Goal: Task Accomplishment & Management: Complete application form

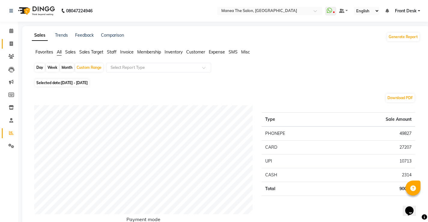
click at [11, 40] on link "Invoice" at bounding box center [9, 44] width 14 height 10
select select "service"
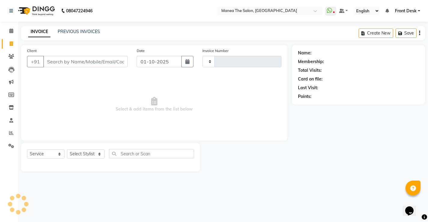
type input "0291"
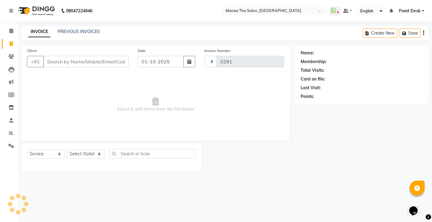
select select "8986"
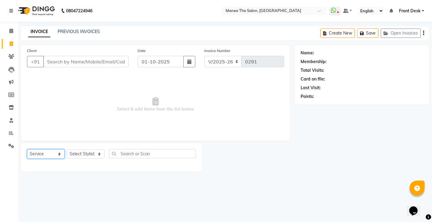
click at [43, 157] on select "Select Service Product Membership Package Voucher Prepaid Gift Card" at bounding box center [46, 153] width 38 height 9
click at [27, 149] on select "Select Service Product Membership Package Voucher Prepaid Gift Card" at bounding box center [46, 153] width 38 height 9
click at [79, 154] on select "Select Stylist Front Desk Harish [PERSON_NAME] Sachin [PERSON_NAME] [PERSON_NAM…" at bounding box center [86, 153] width 38 height 9
select select "91014"
click at [67, 149] on select "Select Stylist Front Desk Harish [PERSON_NAME] Sachin [PERSON_NAME] [PERSON_NAM…" at bounding box center [86, 153] width 38 height 9
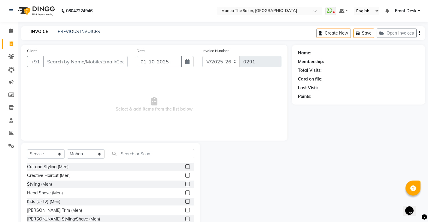
click at [185, 175] on label at bounding box center [187, 175] width 5 height 5
click at [185, 175] on input "checkbox" at bounding box center [187, 175] width 4 height 4
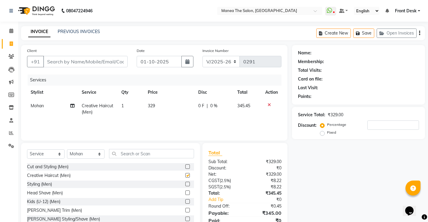
checkbox input "false"
click at [185, 211] on label at bounding box center [187, 210] width 5 height 5
click at [185, 211] on input "checkbox" at bounding box center [187, 210] width 4 height 4
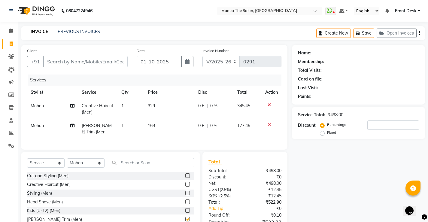
checkbox input "false"
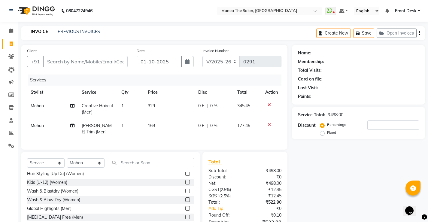
scroll to position [180, 0]
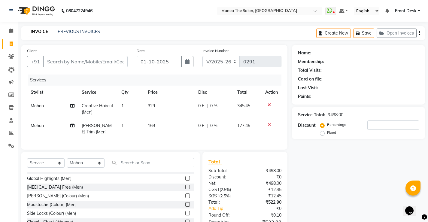
click at [185, 189] on label at bounding box center [187, 187] width 5 height 5
click at [185, 189] on input "checkbox" at bounding box center [187, 187] width 4 height 4
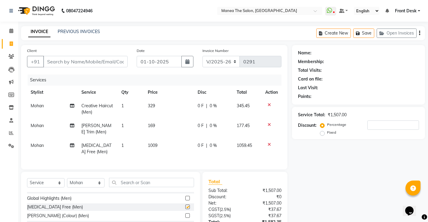
checkbox input "false"
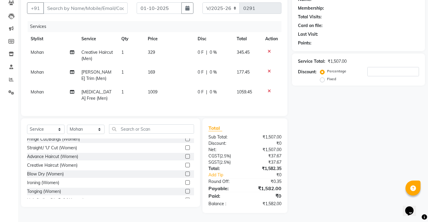
scroll to position [0, 0]
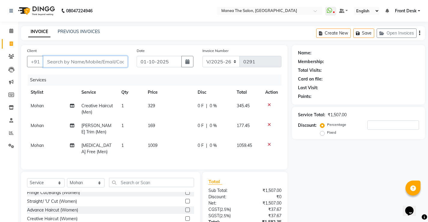
click at [71, 63] on input "Client" at bounding box center [85, 61] width 84 height 11
type input "9"
type input "0"
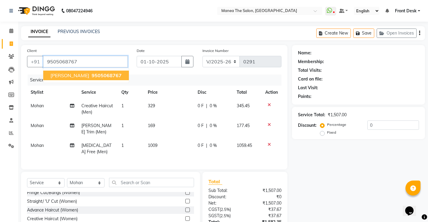
type input "9505068767"
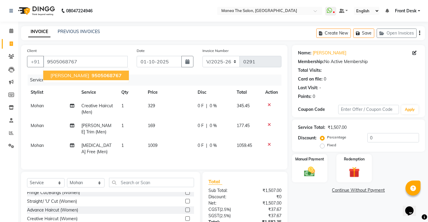
click at [77, 77] on span "[PERSON_NAME]" at bounding box center [69, 75] width 39 height 6
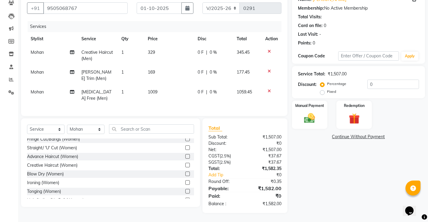
scroll to position [58, 0]
click at [378, 81] on input "0" at bounding box center [393, 84] width 52 height 9
type input "15"
click at [320, 121] on div "Manual Payment" at bounding box center [309, 115] width 37 height 30
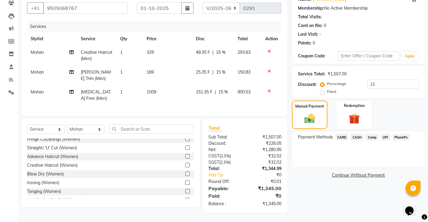
click at [400, 134] on span "PhonePe" at bounding box center [400, 137] width 17 height 7
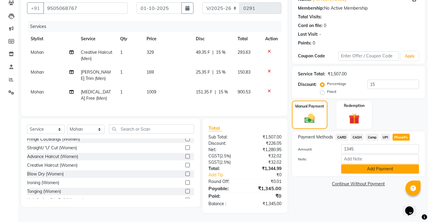
click at [402, 164] on button "Add Payment" at bounding box center [380, 168] width 78 height 9
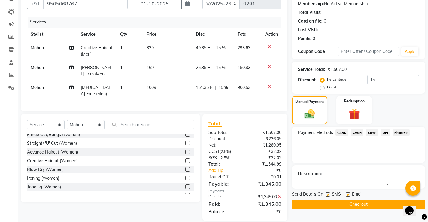
click at [329, 195] on label at bounding box center [327, 194] width 5 height 5
click at [329, 195] on input "checkbox" at bounding box center [327, 195] width 4 height 4
checkbox input "false"
click at [346, 193] on label at bounding box center [347, 194] width 5 height 5
click at [346, 193] on input "checkbox" at bounding box center [347, 195] width 4 height 4
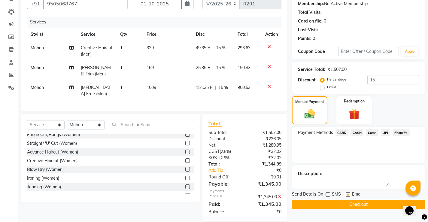
checkbox input "false"
click at [345, 204] on button "Checkout" at bounding box center [358, 204] width 133 height 9
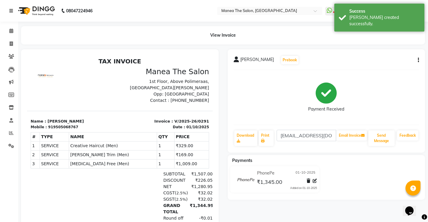
click at [14, 10] on link at bounding box center [12, 10] width 6 height 17
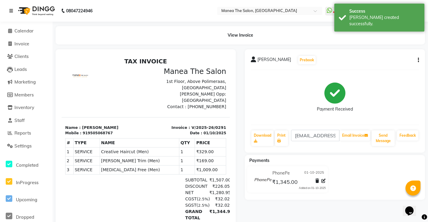
click at [15, 10] on link at bounding box center [12, 10] width 6 height 17
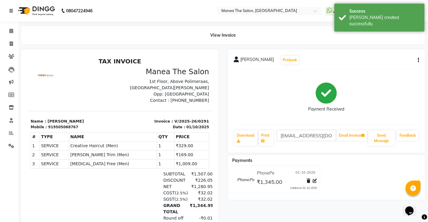
click at [15, 10] on link at bounding box center [12, 10] width 6 height 17
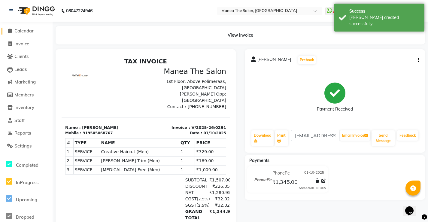
click at [18, 34] on link "Calendar" at bounding box center [27, 31] width 50 height 7
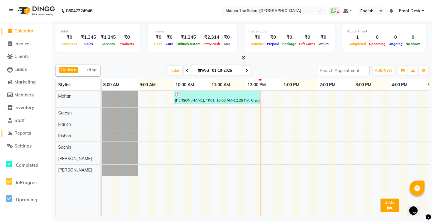
click at [26, 135] on span "Reports" at bounding box center [22, 133] width 17 height 6
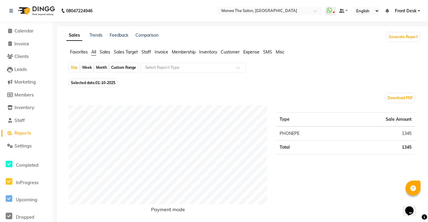
click at [125, 70] on div "Custom Range" at bounding box center [124, 67] width 28 height 8
select select "10"
select select "2025"
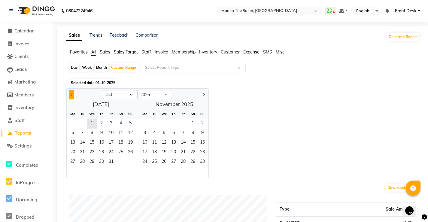
click at [72, 95] on button "Previous month" at bounding box center [71, 95] width 5 height 10
select select "9"
click at [121, 152] on span "27" at bounding box center [121, 153] width 10 height 10
click at [82, 162] on span "30" at bounding box center [82, 162] width 10 height 10
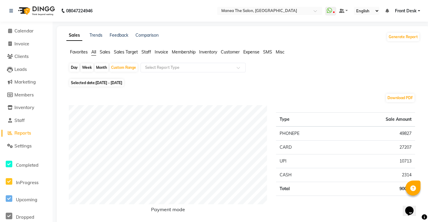
click at [107, 55] on li "Sales" at bounding box center [105, 52] width 11 height 6
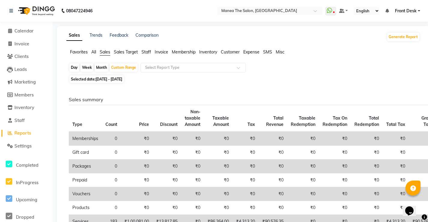
click at [146, 50] on span "Staff" at bounding box center [146, 51] width 10 height 5
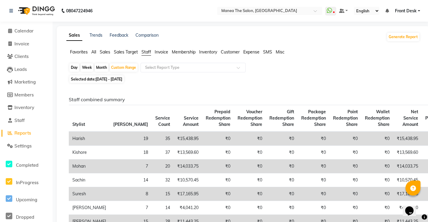
click at [74, 68] on div "Day" at bounding box center [74, 67] width 10 height 8
select select "9"
select select "2025"
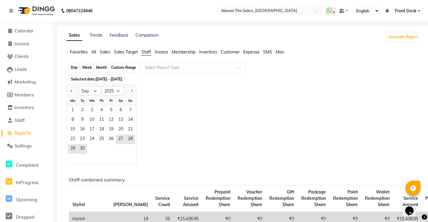
click at [74, 68] on div "Day" at bounding box center [74, 67] width 10 height 8
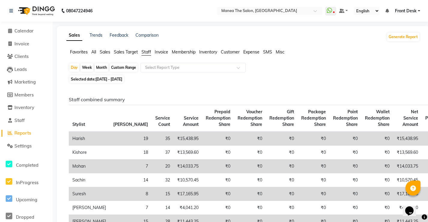
click at [94, 53] on span "All" at bounding box center [93, 51] width 5 height 5
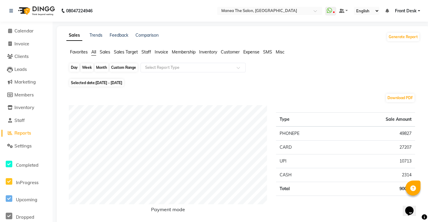
click at [75, 71] on div "Day" at bounding box center [74, 67] width 10 height 8
select select "9"
select select "2025"
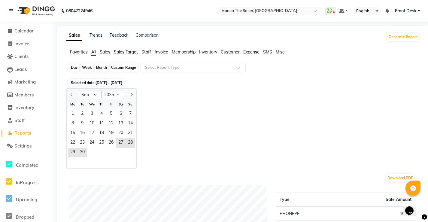
click at [75, 70] on div "Day" at bounding box center [74, 67] width 10 height 8
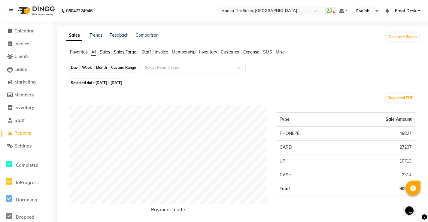
click at [75, 67] on div "Day" at bounding box center [74, 67] width 10 height 8
select select "9"
select select "2025"
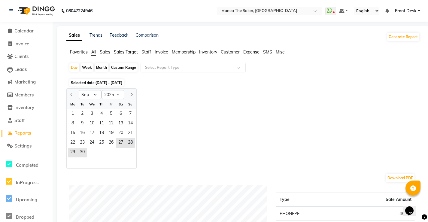
click at [148, 50] on span "Staff" at bounding box center [146, 51] width 10 height 5
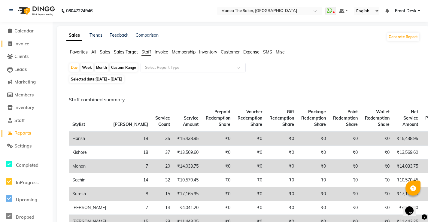
click at [34, 43] on link "Invoice" at bounding box center [27, 44] width 50 height 7
select select "8986"
select select "service"
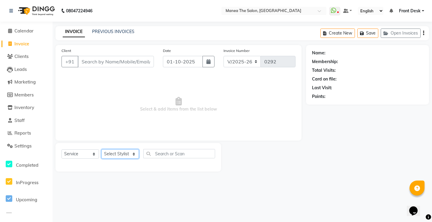
click at [129, 157] on select "Select Stylist Front Desk Harish [PERSON_NAME] Sachin [PERSON_NAME] [PERSON_NAM…" at bounding box center [120, 153] width 38 height 9
select select "91018"
click at [101, 149] on select "Select Stylist Front Desk Harish [PERSON_NAME] Sachin [PERSON_NAME] [PERSON_NAM…" at bounding box center [120, 153] width 38 height 9
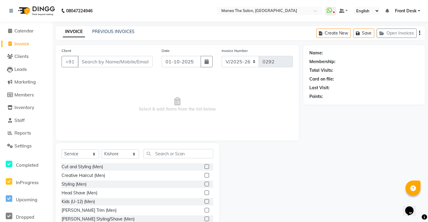
click at [204, 209] on label at bounding box center [206, 210] width 5 height 5
click at [204, 209] on input "checkbox" at bounding box center [206, 210] width 4 height 4
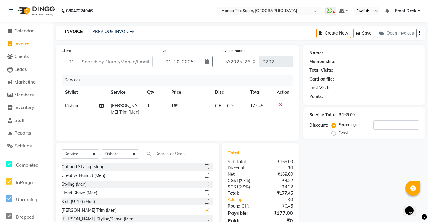
checkbox input "false"
click at [114, 62] on input "Client" at bounding box center [115, 61] width 75 height 11
type input "9"
type input "0"
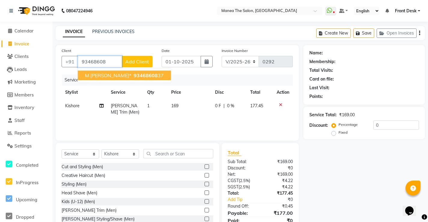
click at [116, 74] on span "M [PERSON_NAME]*" at bounding box center [108, 75] width 46 height 6
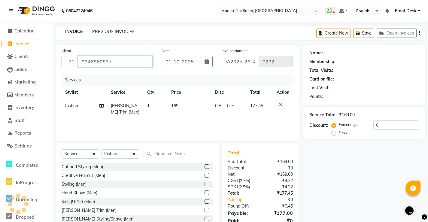
type input "9346860837"
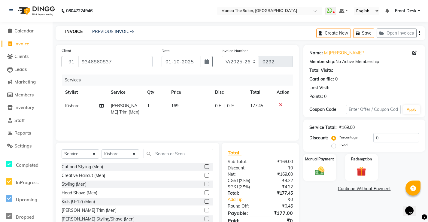
scroll to position [25, 0]
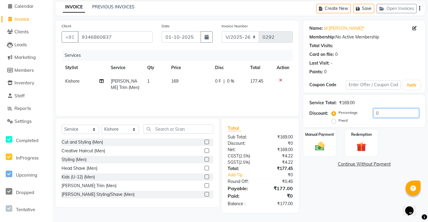
click at [387, 112] on input "0" at bounding box center [396, 112] width 46 height 9
type input "0"
type input "15"
click at [307, 146] on div "Manual Payment" at bounding box center [320, 143] width 34 height 28
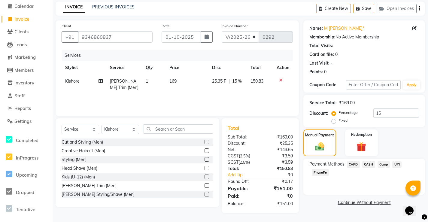
click at [369, 165] on span "CASH" at bounding box center [368, 164] width 13 height 7
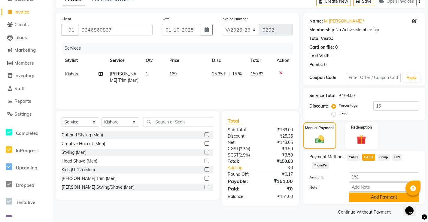
scroll to position [35, 0]
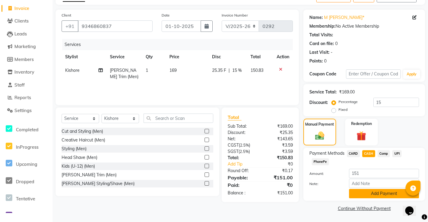
click at [365, 196] on button "Add Payment" at bounding box center [384, 193] width 70 height 9
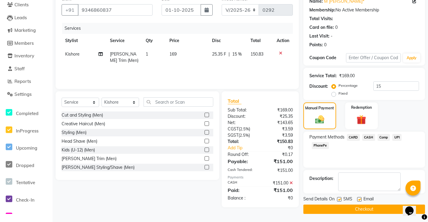
scroll to position [53, 0]
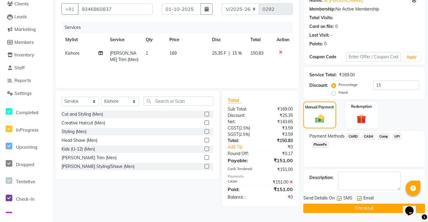
click at [367, 138] on span "CASH" at bounding box center [368, 136] width 13 height 7
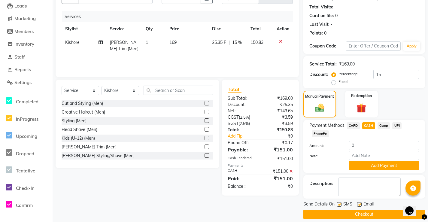
scroll to position [69, 0]
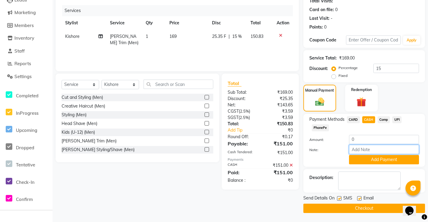
click at [359, 151] on input "Note:" at bounding box center [384, 149] width 70 height 9
click at [374, 210] on button "Checkout" at bounding box center [364, 207] width 122 height 9
